Goal: Information Seeking & Learning: Find specific fact

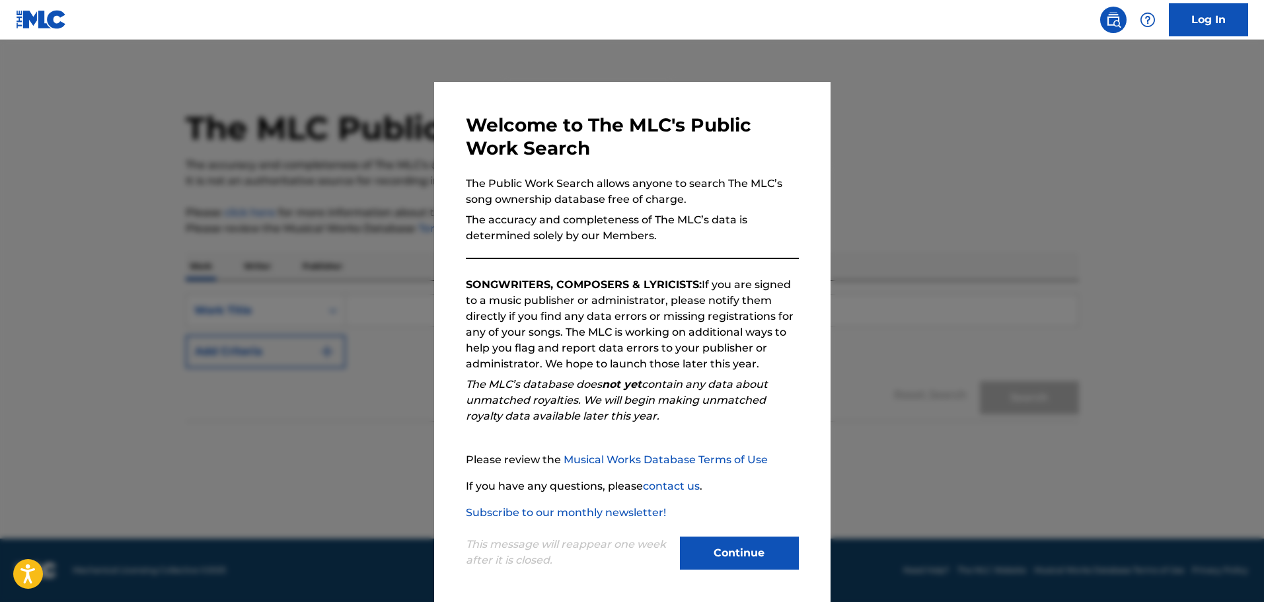
click at [725, 554] on button "Continue" at bounding box center [739, 552] width 119 height 33
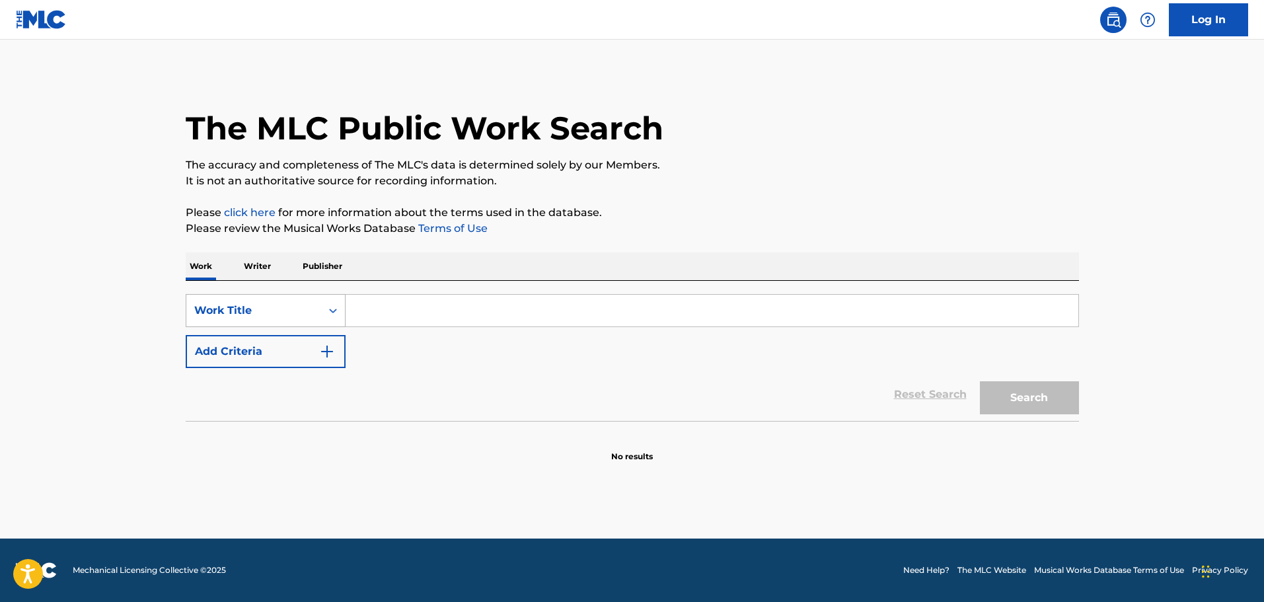
click at [332, 307] on icon "Search Form" at bounding box center [332, 310] width 13 height 13
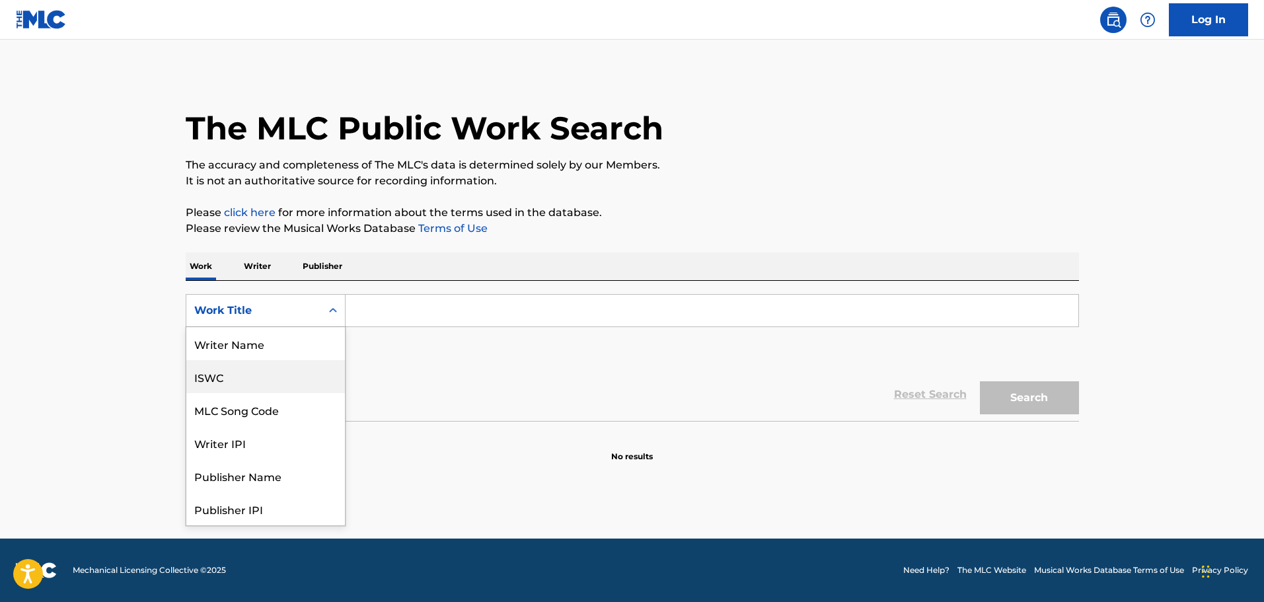
click at [227, 381] on div "ISWC" at bounding box center [265, 376] width 159 height 33
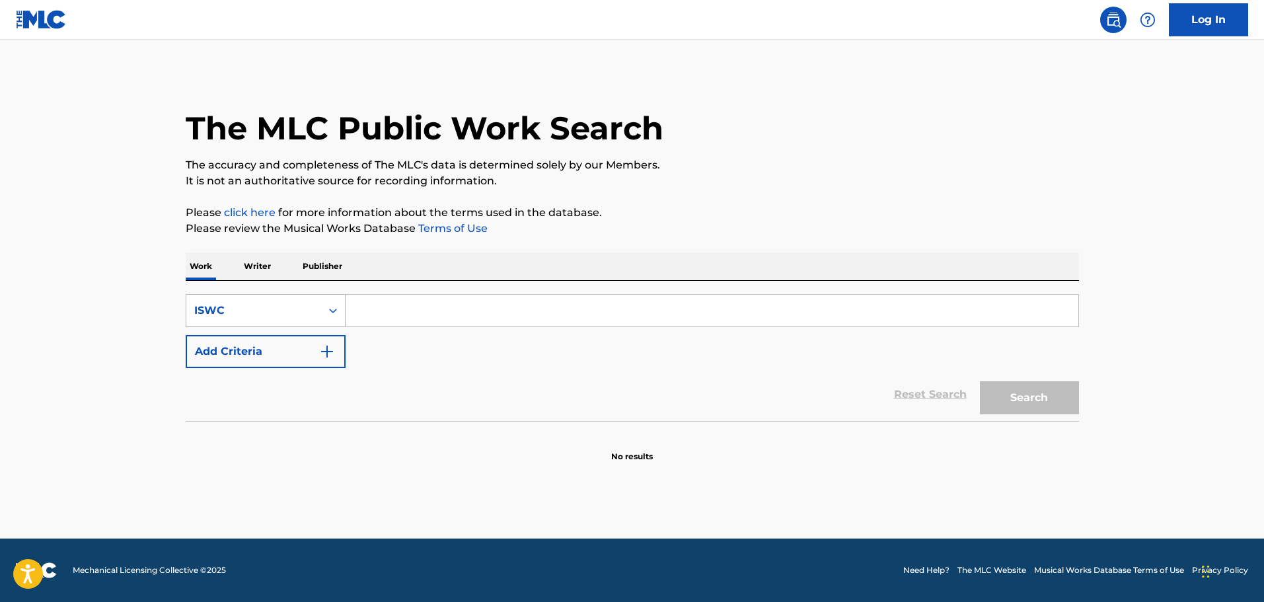
click at [334, 310] on icon "Search Form" at bounding box center [333, 310] width 8 height 5
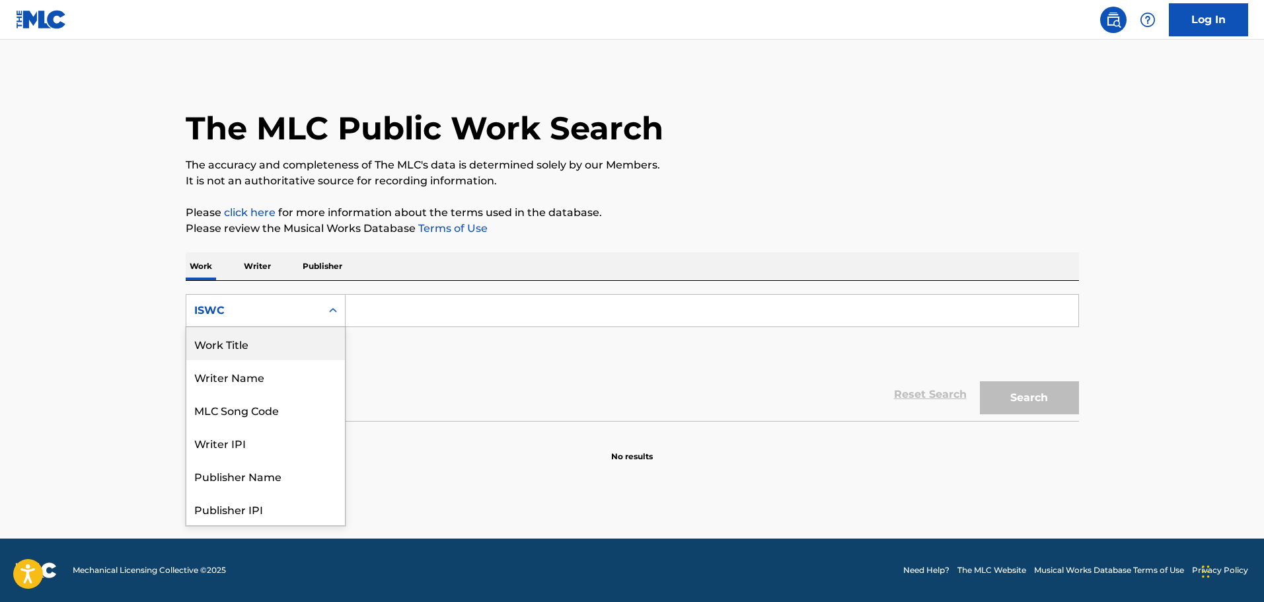
click at [255, 349] on div "Work Title" at bounding box center [265, 343] width 159 height 33
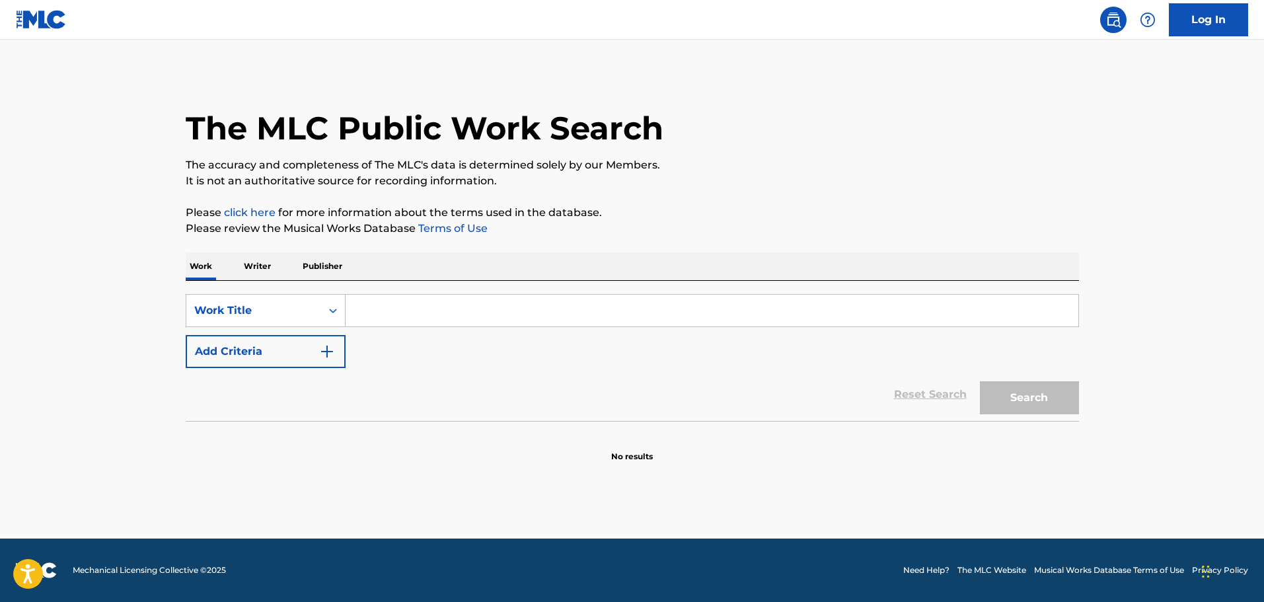
drag, startPoint x: 435, startPoint y: 297, endPoint x: 437, endPoint y: 306, distance: 9.5
click at [437, 306] on input "Search Form" at bounding box center [711, 311] width 733 height 32
paste input "SCHERZO"
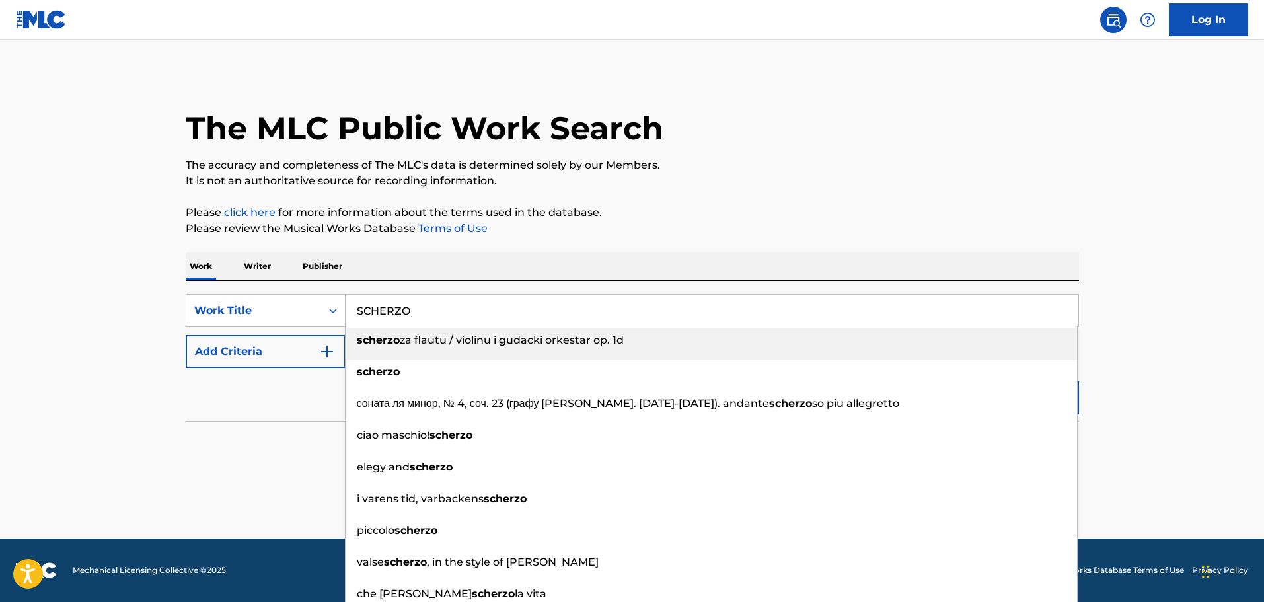
type input "SCHERZO"
click at [319, 349] on img "Search Form" at bounding box center [327, 351] width 16 height 16
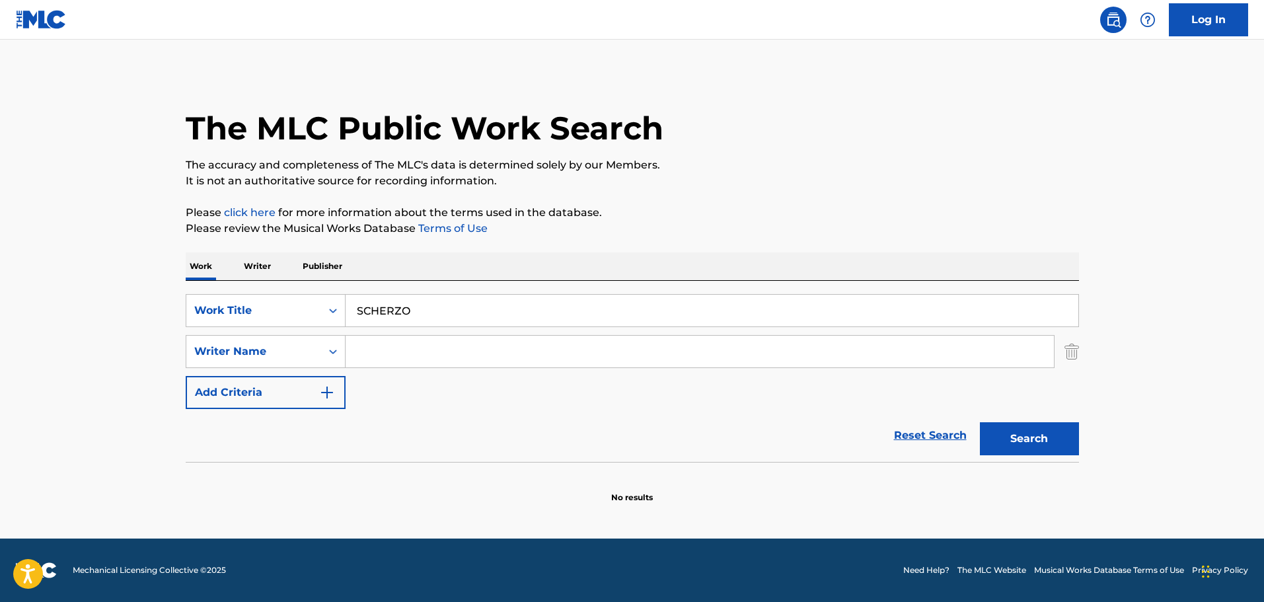
click at [530, 358] on input "Search Form" at bounding box center [699, 352] width 708 height 32
type input "[PERSON_NAME] per drud"
click at [1052, 436] on button "Search" at bounding box center [1029, 438] width 99 height 33
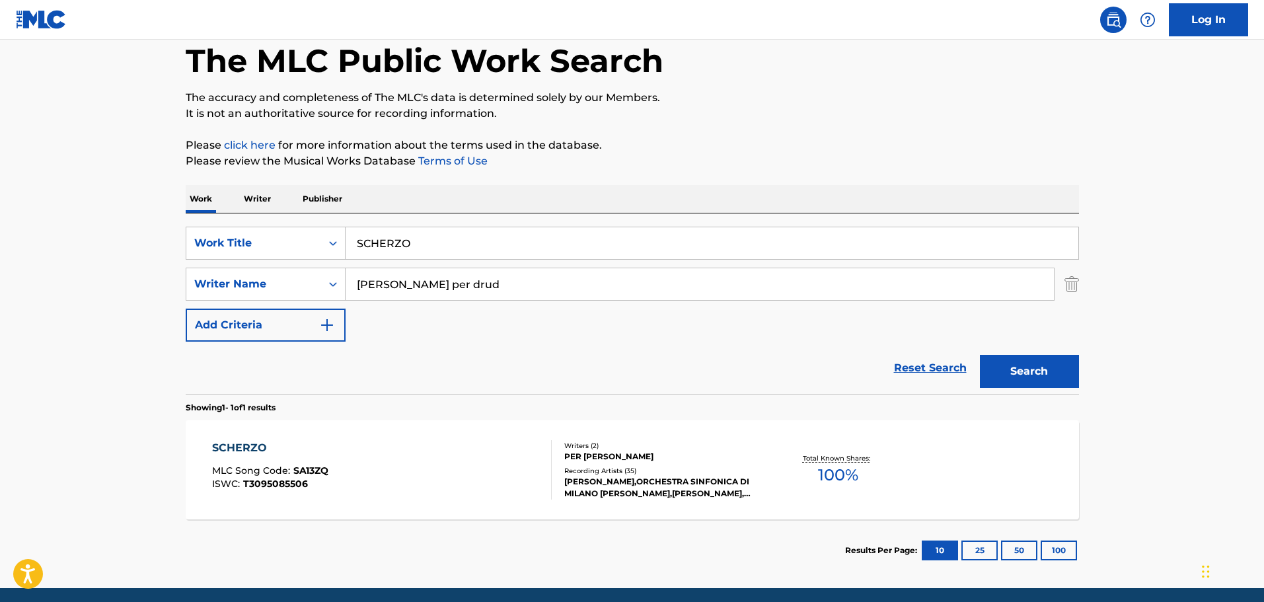
scroll to position [117, 0]
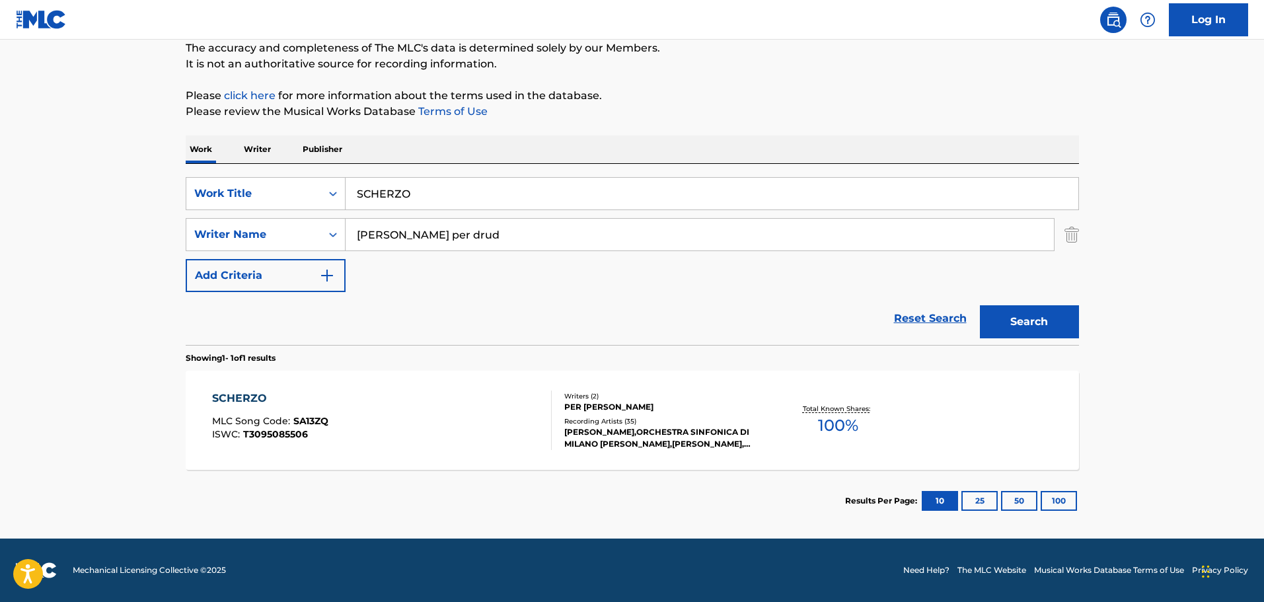
click at [652, 398] on div "Writers ( 2 )" at bounding box center [663, 396] width 199 height 10
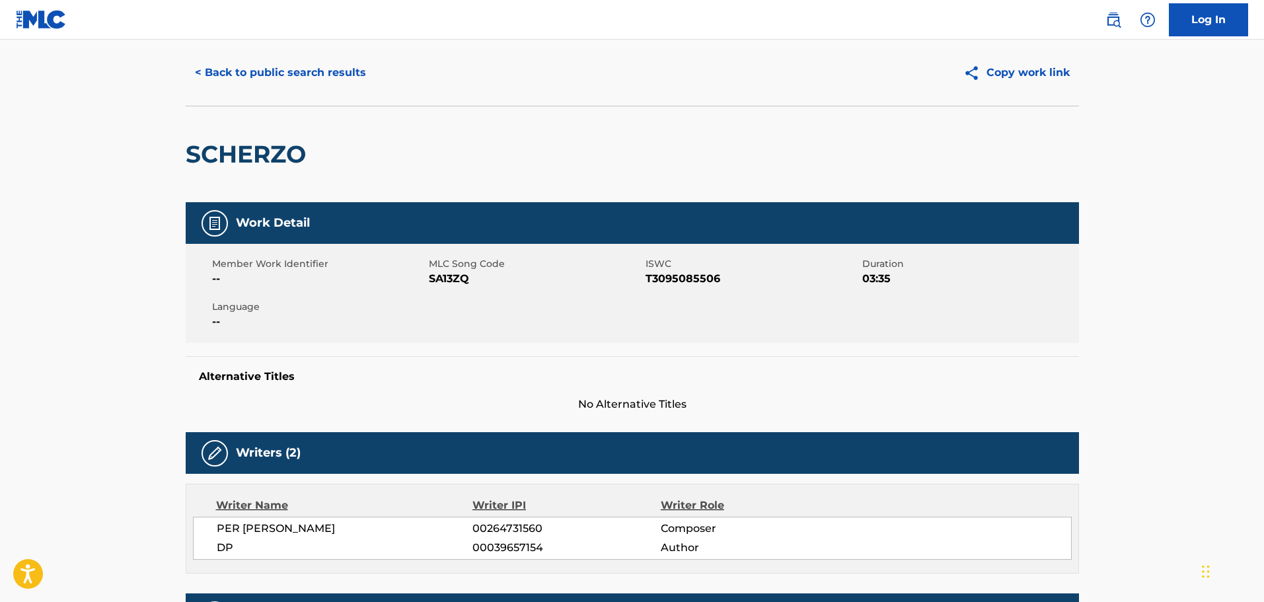
scroll to position [13, 0]
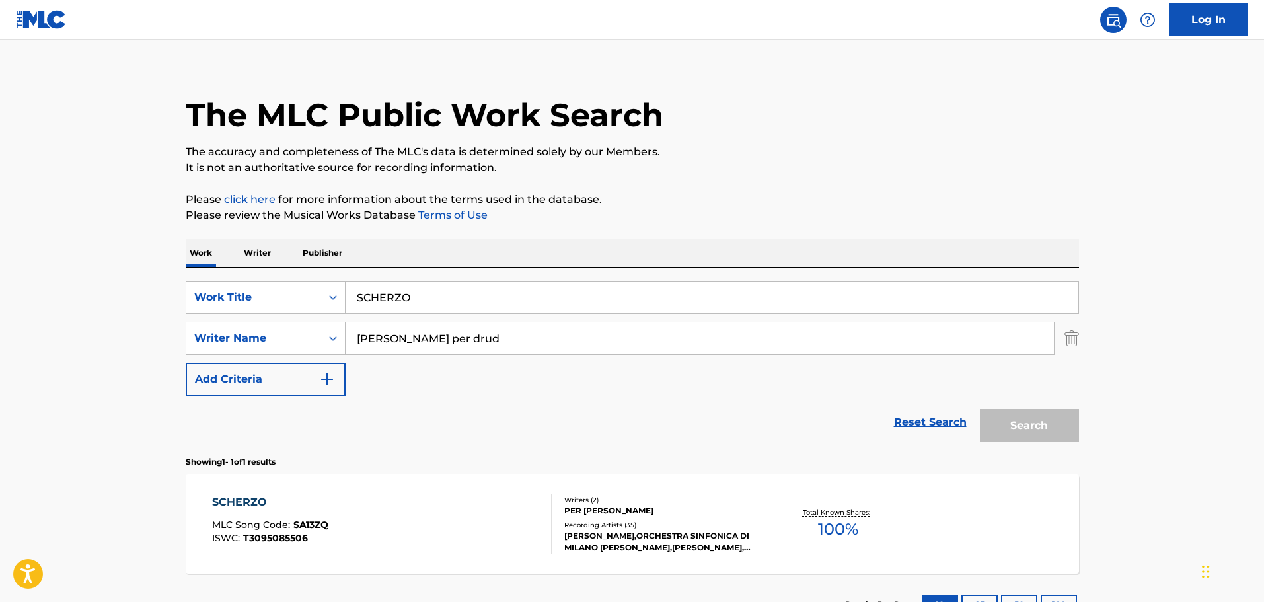
scroll to position [42, 0]
